Goal: Information Seeking & Learning: Check status

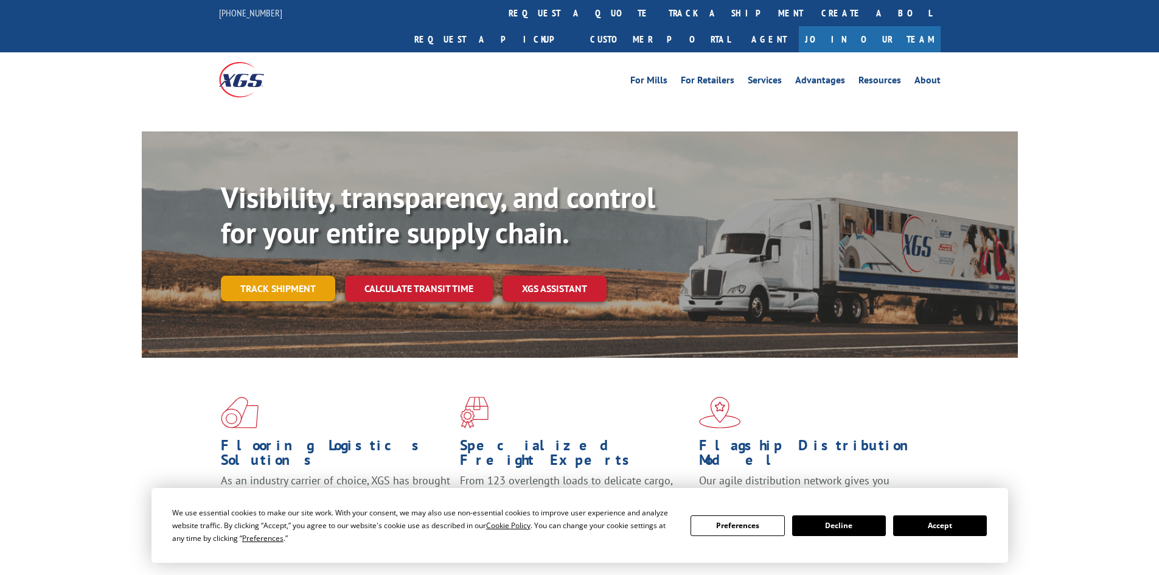
click at [304, 276] on link "Track shipment" at bounding box center [278, 289] width 114 height 26
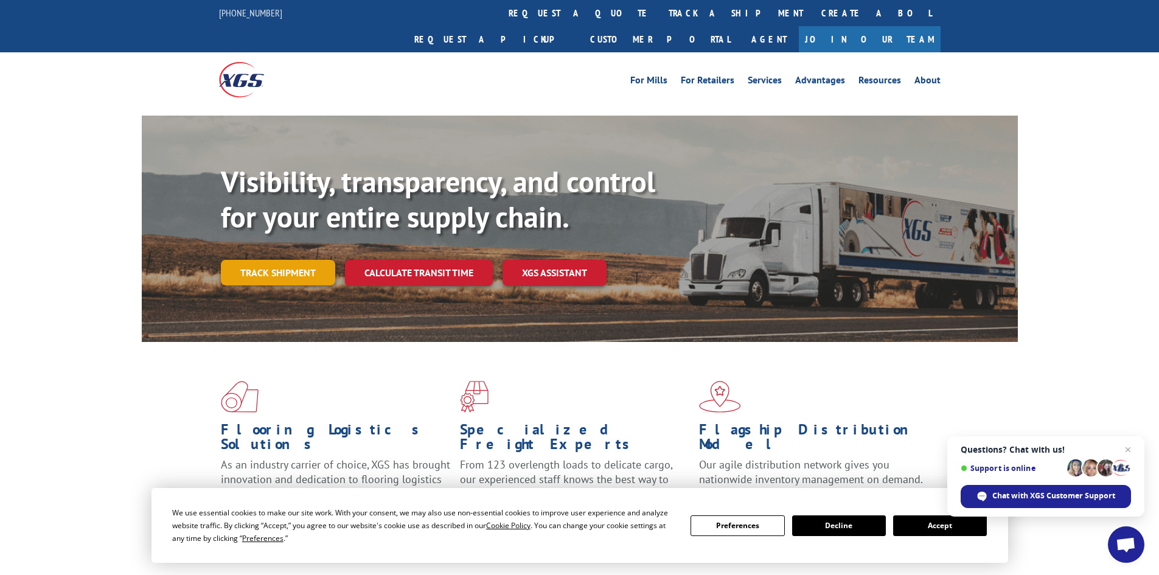
click at [262, 260] on link "Track shipment" at bounding box center [278, 273] width 114 height 26
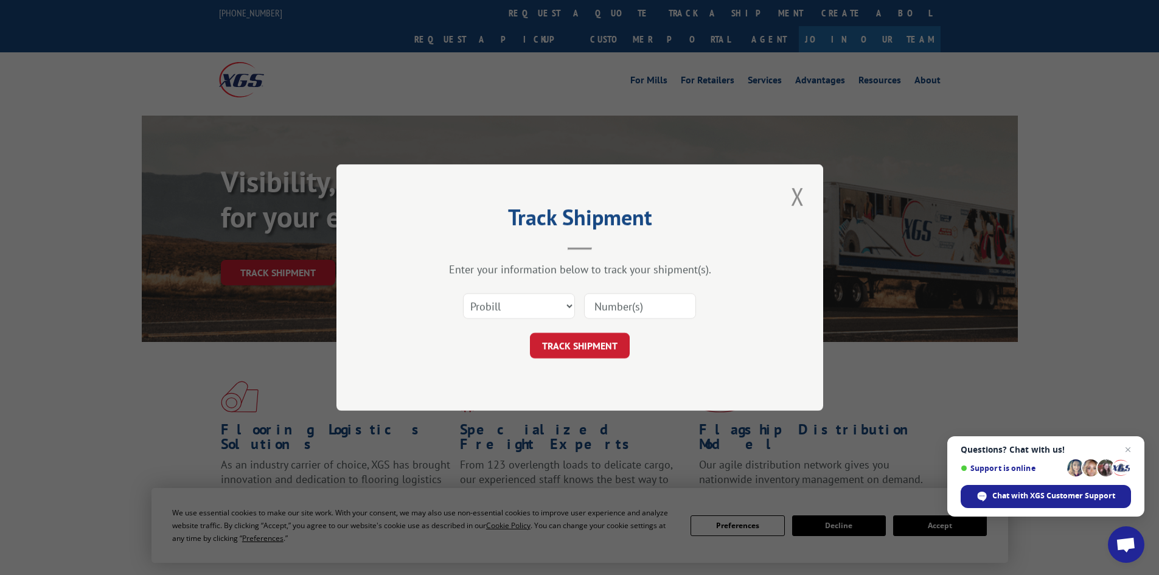
click at [613, 310] on input at bounding box center [640, 306] width 112 height 26
paste input "17463053"
type input "17463053"
click at [561, 346] on button "TRACK SHIPMENT" at bounding box center [580, 346] width 100 height 26
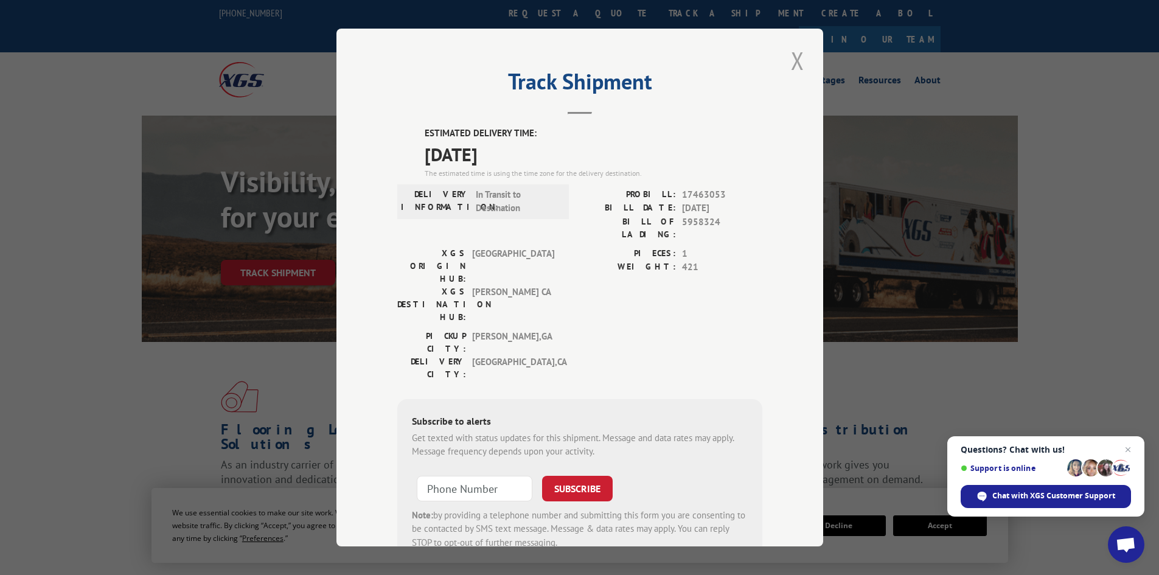
click at [792, 65] on button "Close modal" at bounding box center [797, 60] width 21 height 33
